Goal: Task Accomplishment & Management: Use online tool/utility

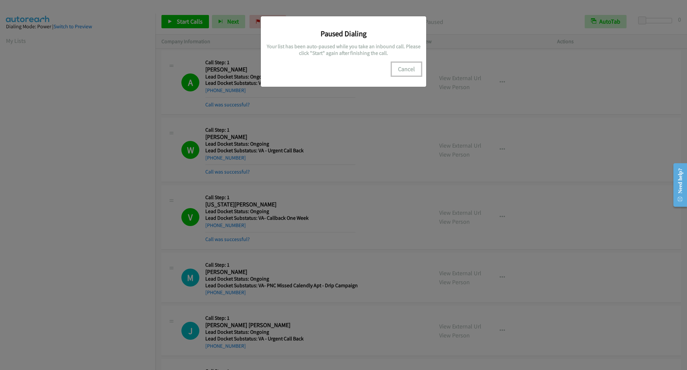
drag, startPoint x: 404, startPoint y: 67, endPoint x: 384, endPoint y: 64, distance: 20.2
click at [403, 67] on button "Cancel" at bounding box center [407, 68] width 30 height 13
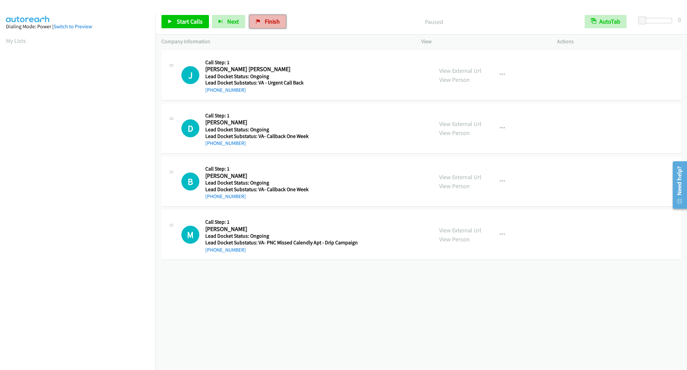
click at [260, 18] on link "Finish" at bounding box center [267, 21] width 37 height 13
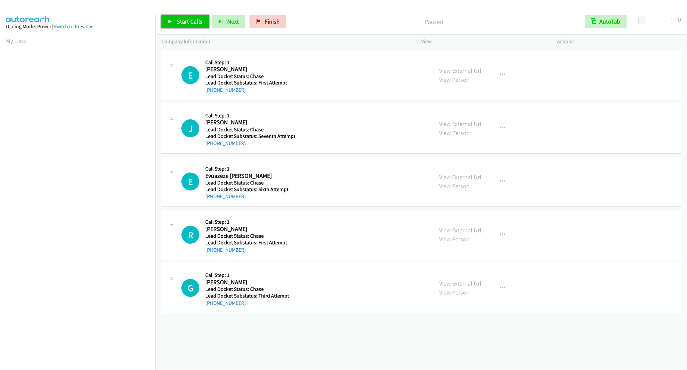
click at [204, 15] on link "Start Calls" at bounding box center [184, 21] width 47 height 13
